Goal: Transaction & Acquisition: Download file/media

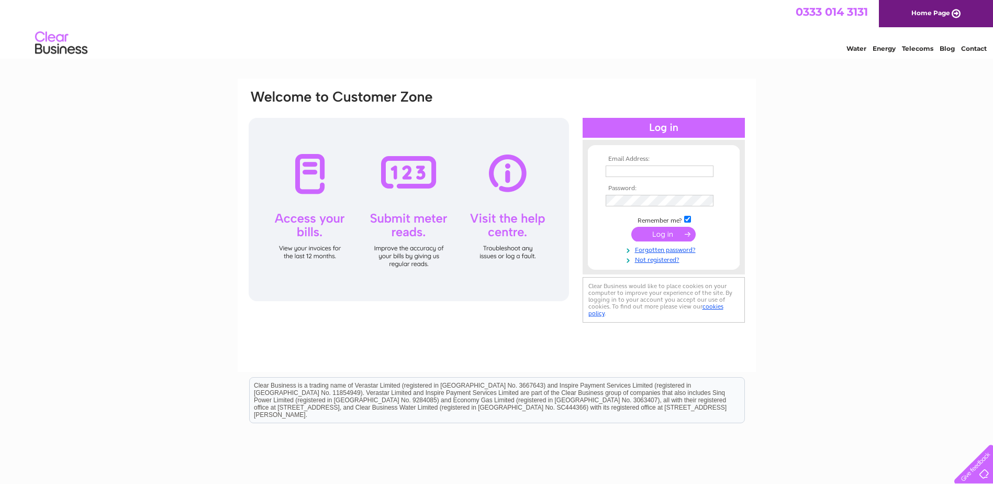
type input "[EMAIL_ADDRESS][DOMAIN_NAME]"
click at [665, 233] on input "submit" at bounding box center [664, 234] width 64 height 15
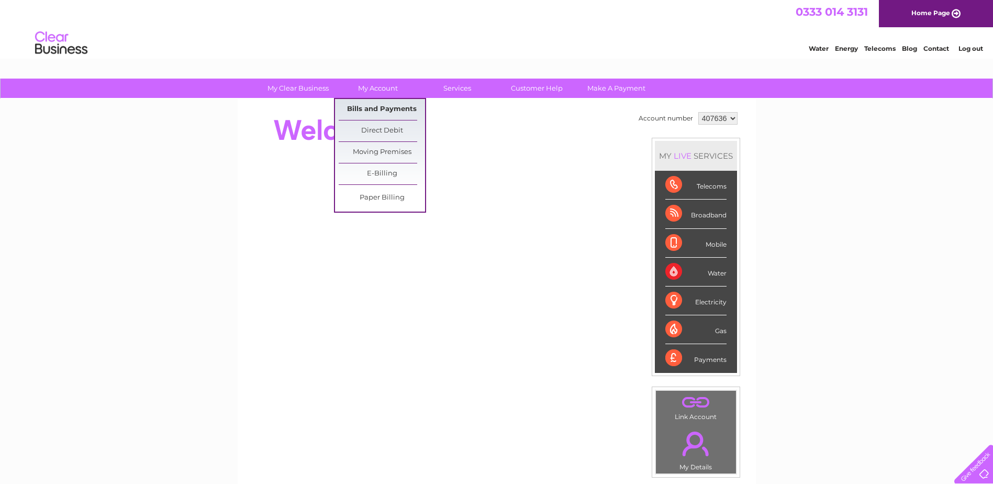
click at [365, 107] on link "Bills and Payments" at bounding box center [382, 109] width 86 height 21
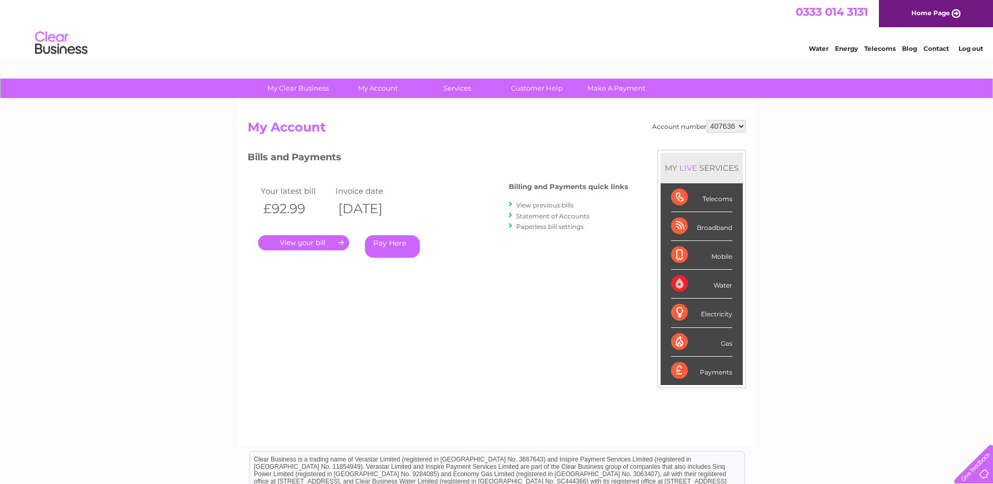
click at [304, 240] on link "." at bounding box center [303, 242] width 91 height 15
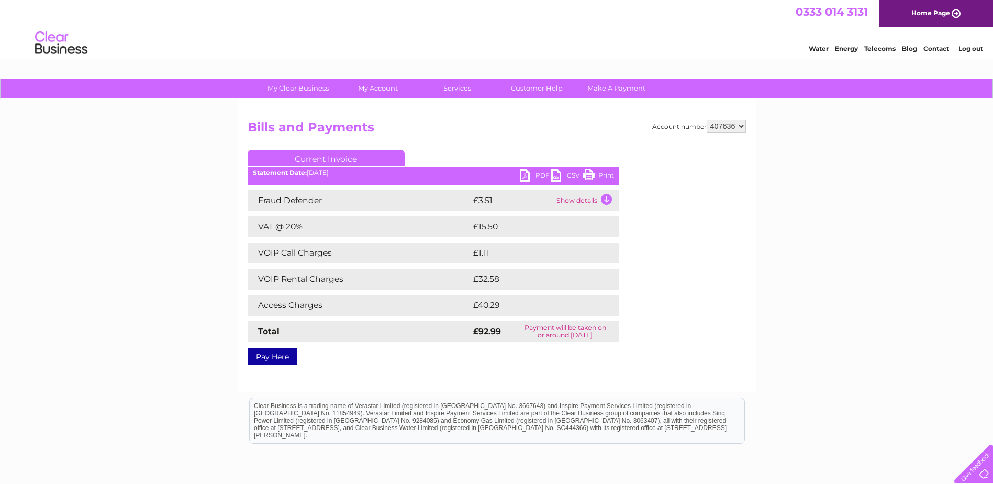
click at [526, 171] on link "PDF" at bounding box center [535, 176] width 31 height 15
